Goal: Information Seeking & Learning: Learn about a topic

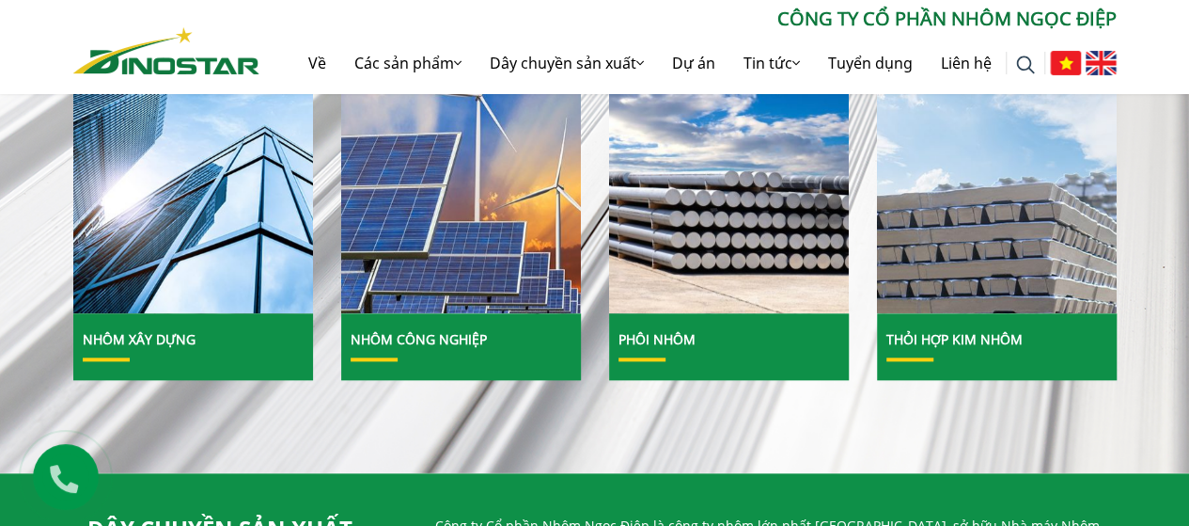
scroll to position [753, 0]
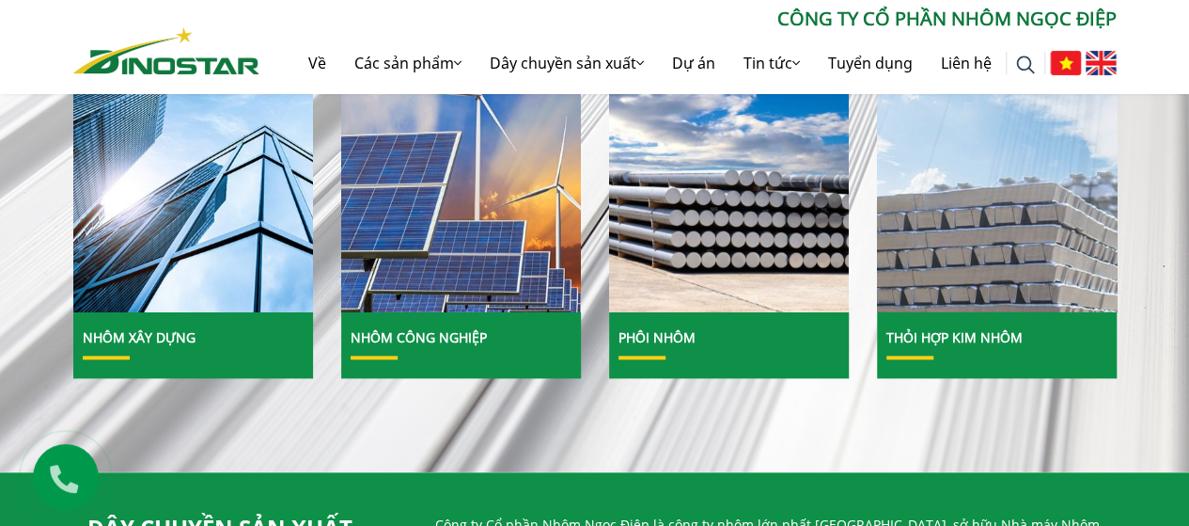
click at [937, 290] on img at bounding box center [997, 165] width 257 height 314
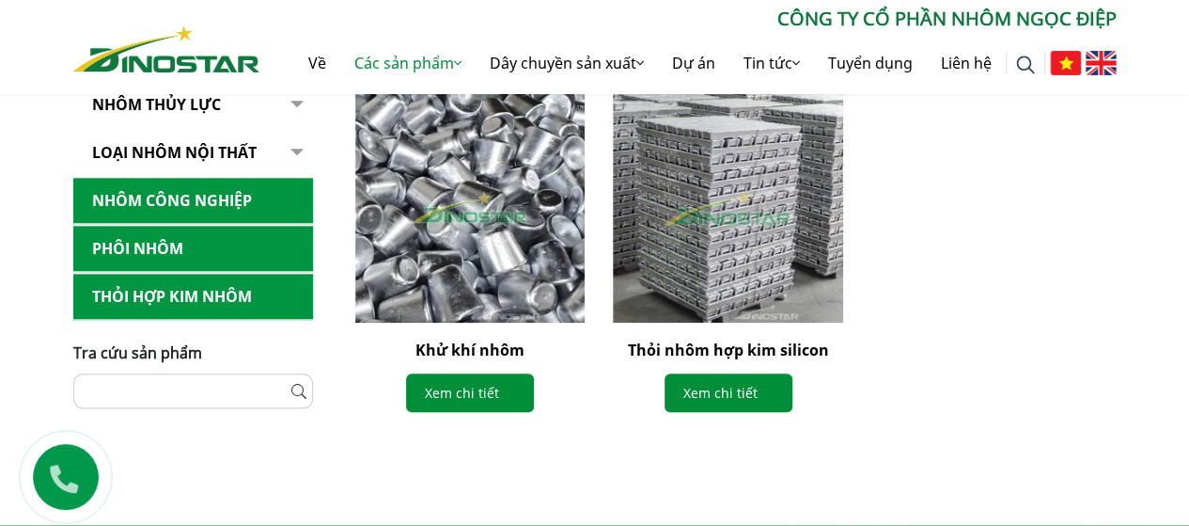
scroll to position [895, 0]
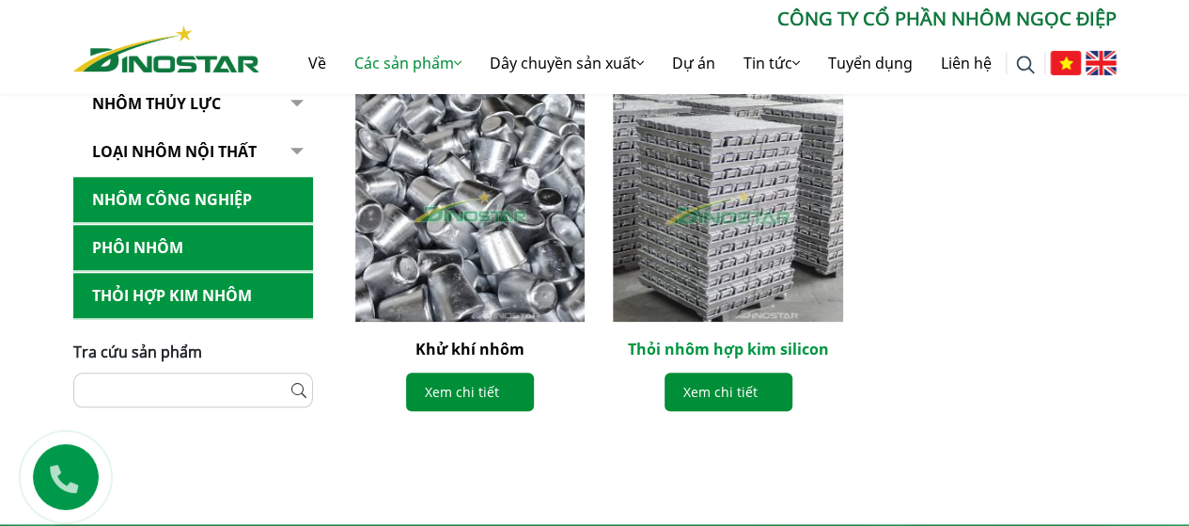
click at [737, 345] on font "Thỏi nhôm hợp kim silicon" at bounding box center [728, 348] width 201 height 21
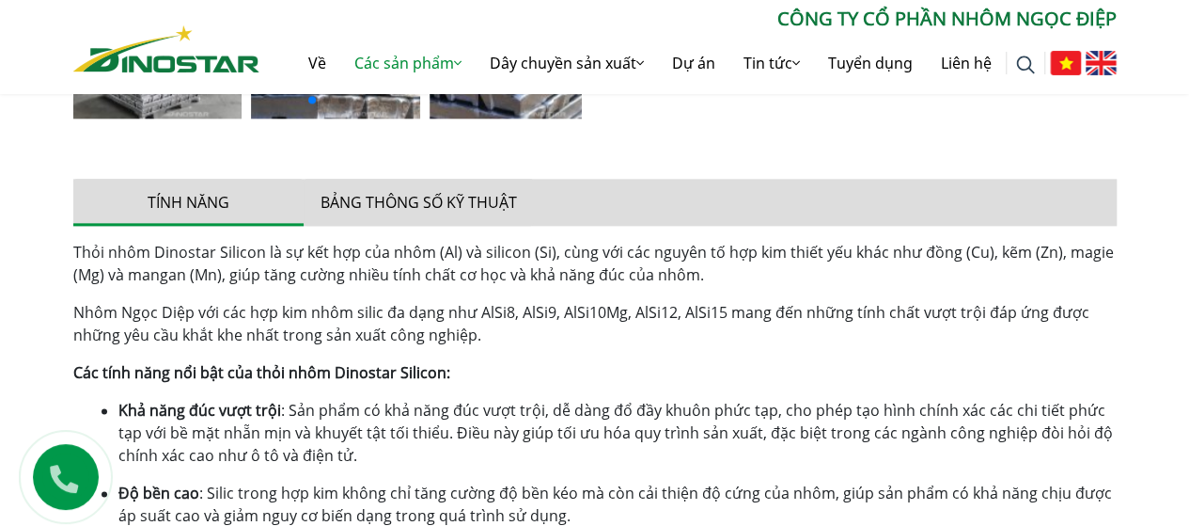
scroll to position [1052, 0]
click at [442, 207] on font "Bảng thông số kỹ thuật" at bounding box center [419, 201] width 197 height 21
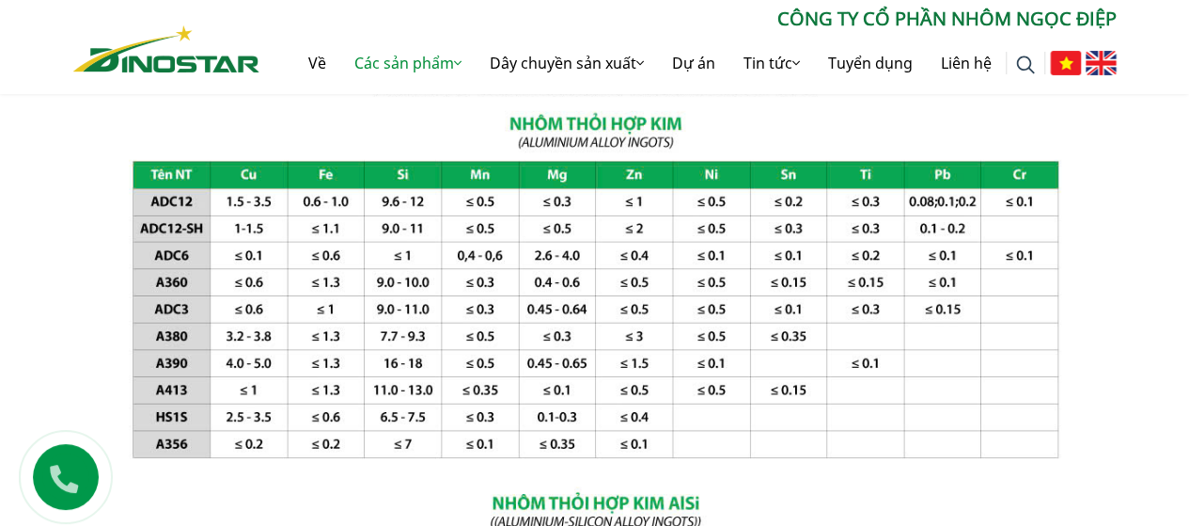
scroll to position [1292, 0]
